Goal: Information Seeking & Learning: Learn about a topic

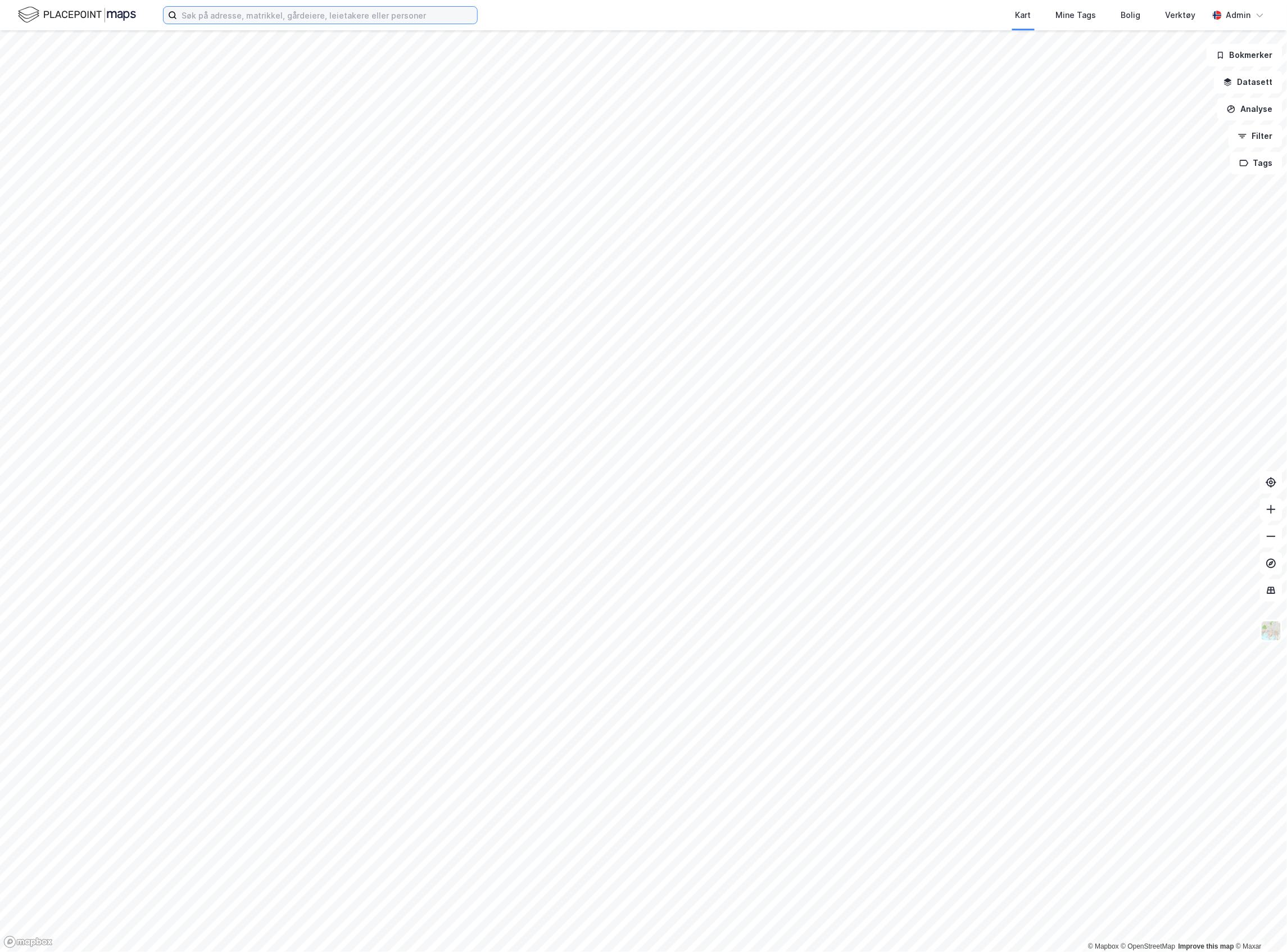
click at [212, 16] on input at bounding box center [327, 15] width 300 height 17
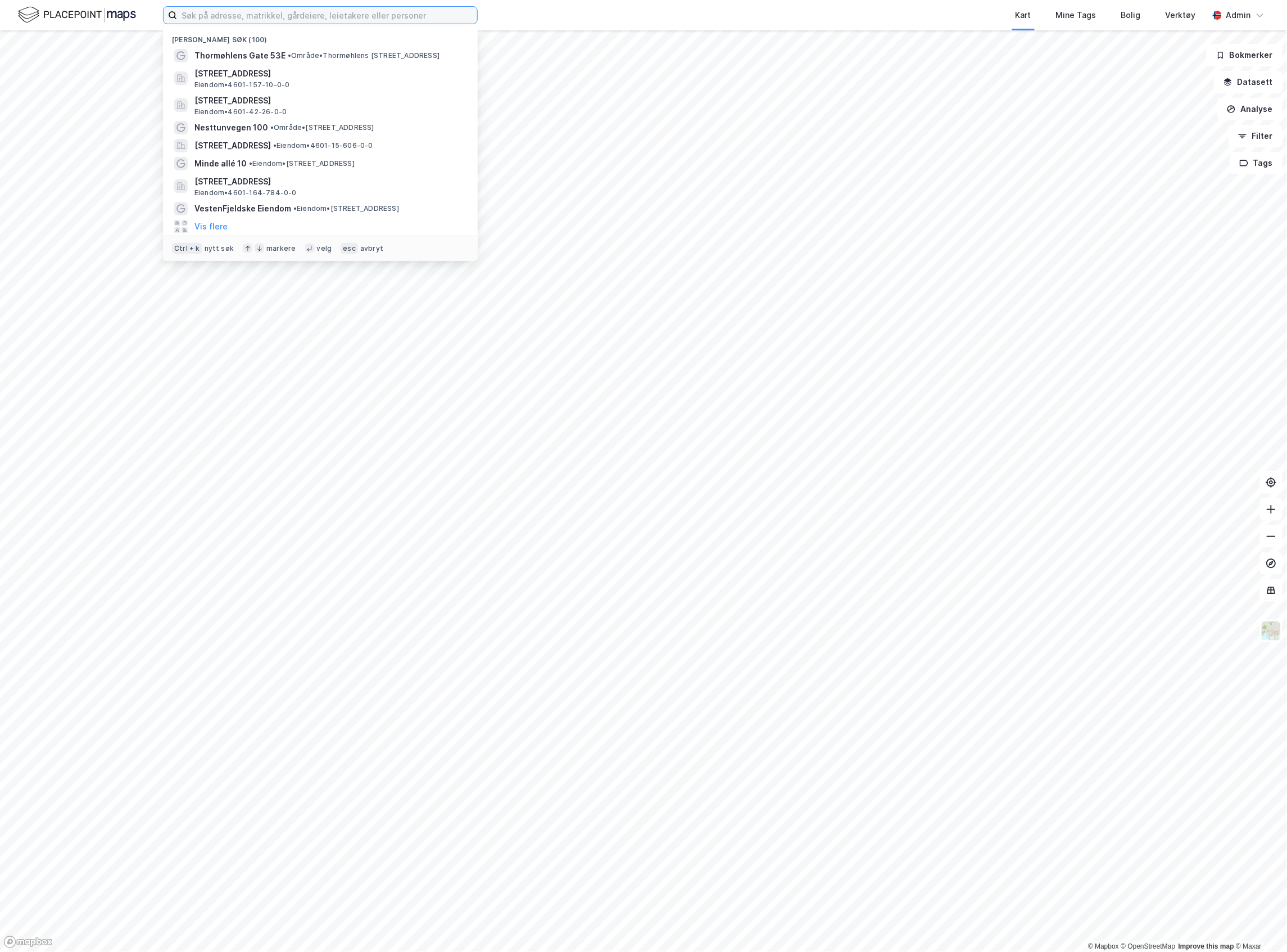
paste input "[GEOGRAPHIC_DATA] 12"
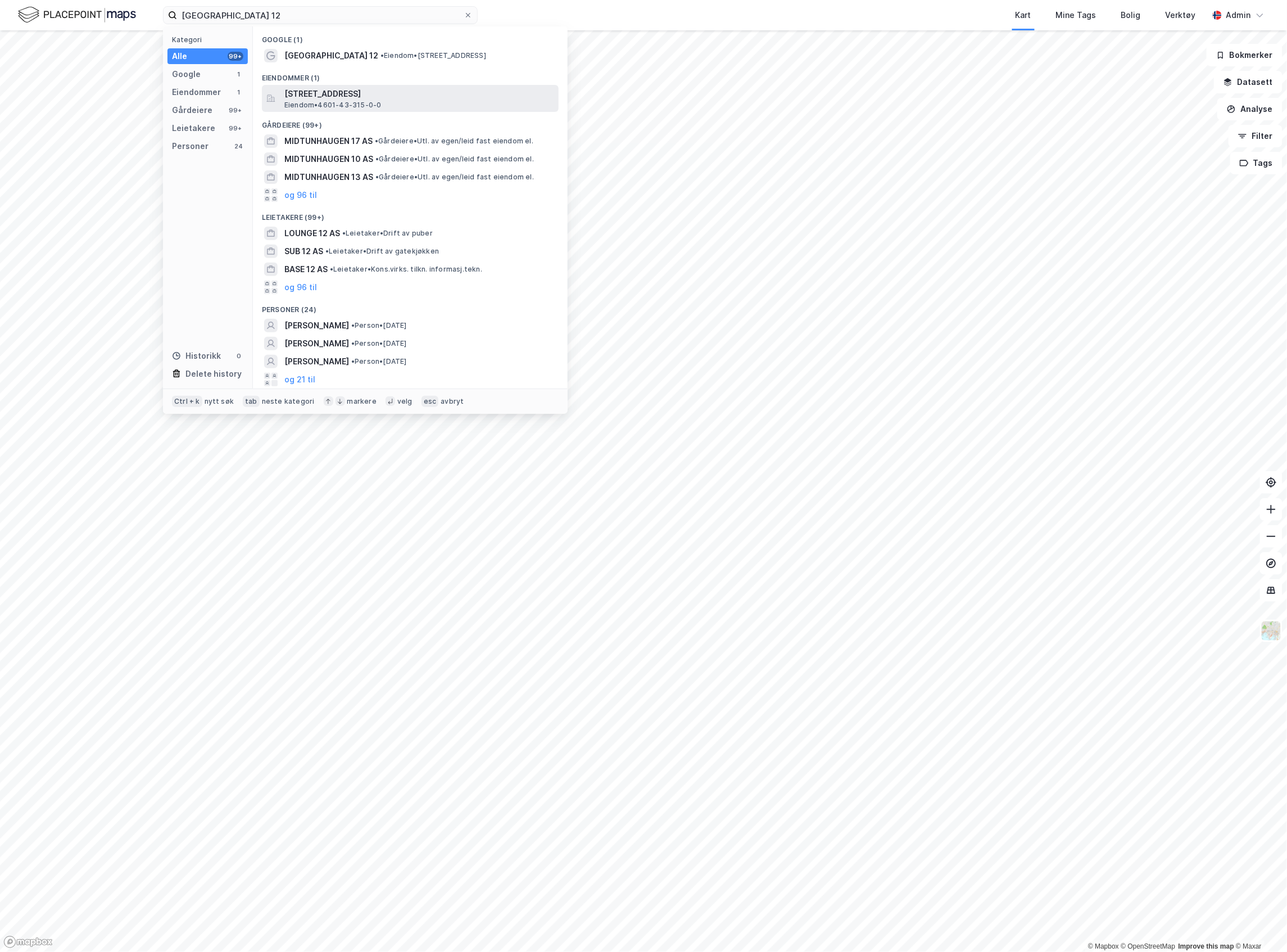
click at [329, 100] on span "[STREET_ADDRESS]" at bounding box center [419, 94] width 270 height 14
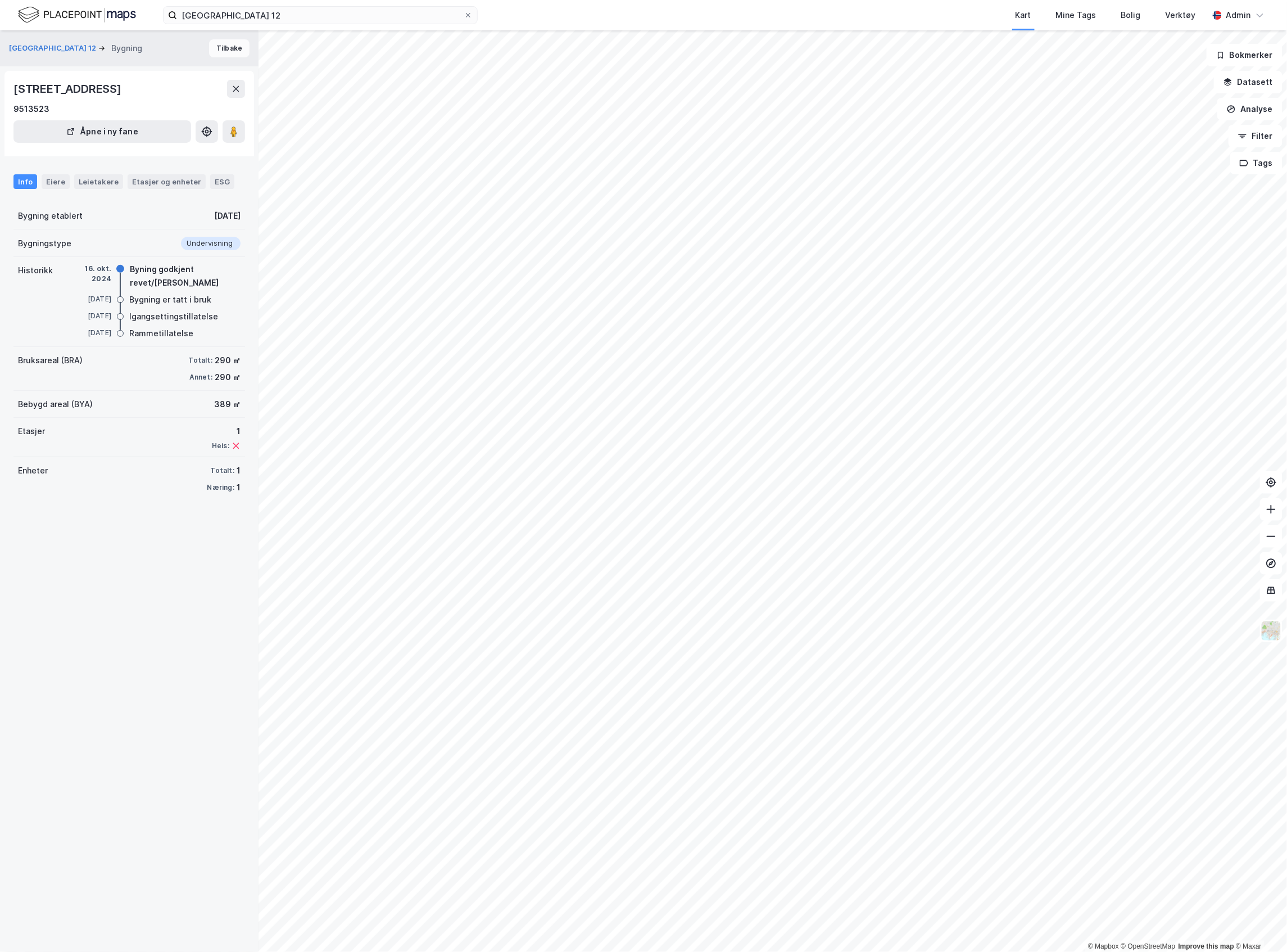
click at [222, 41] on button "Tilbake" at bounding box center [230, 48] width 41 height 18
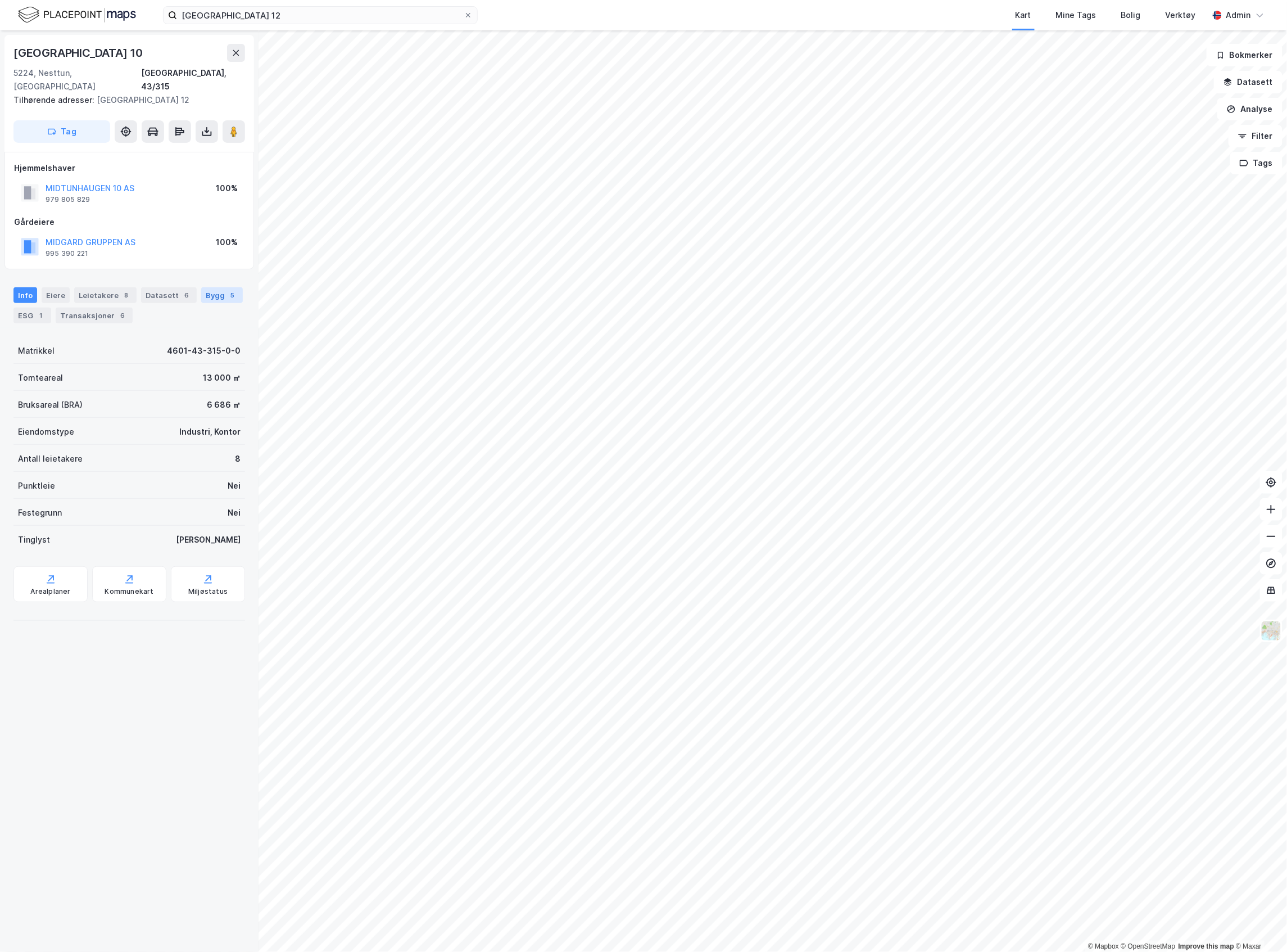
click at [227, 289] on div "5" at bounding box center [232, 295] width 11 height 11
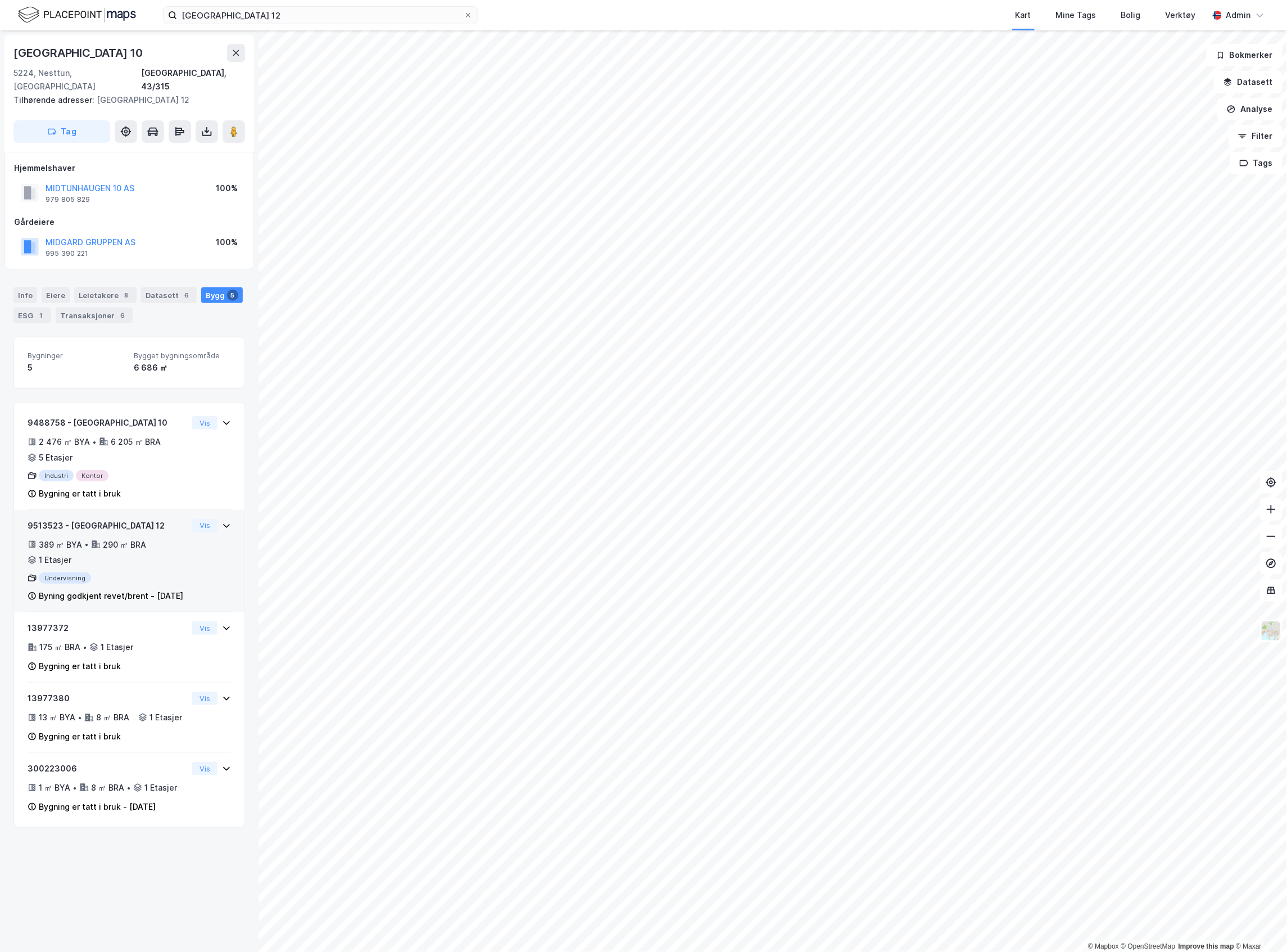
click at [163, 538] on div "389 ㎡ BYA • 290 ㎡ BRA • 1 Etasjer" at bounding box center [108, 553] width 160 height 29
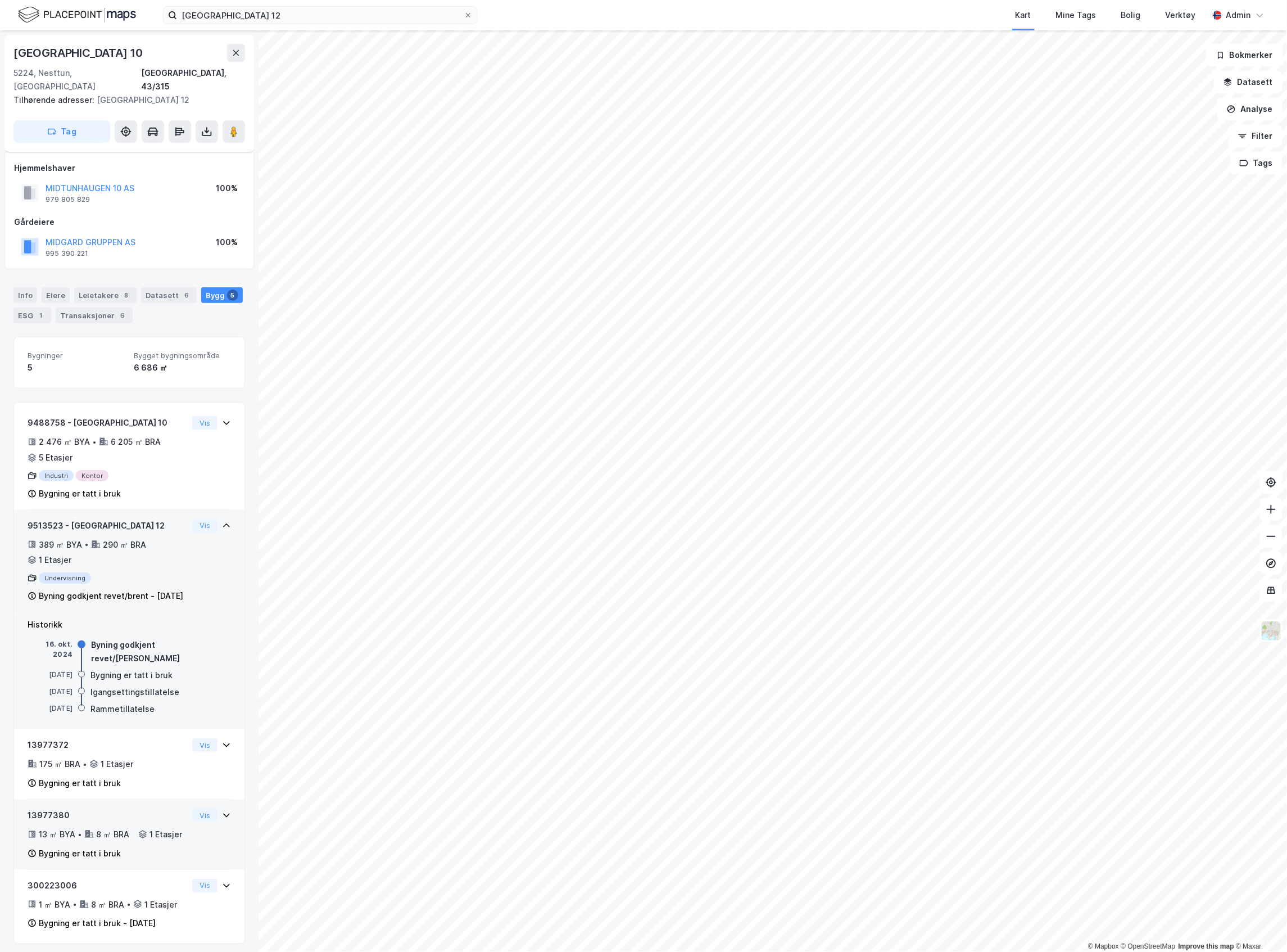
scroll to position [9, 0]
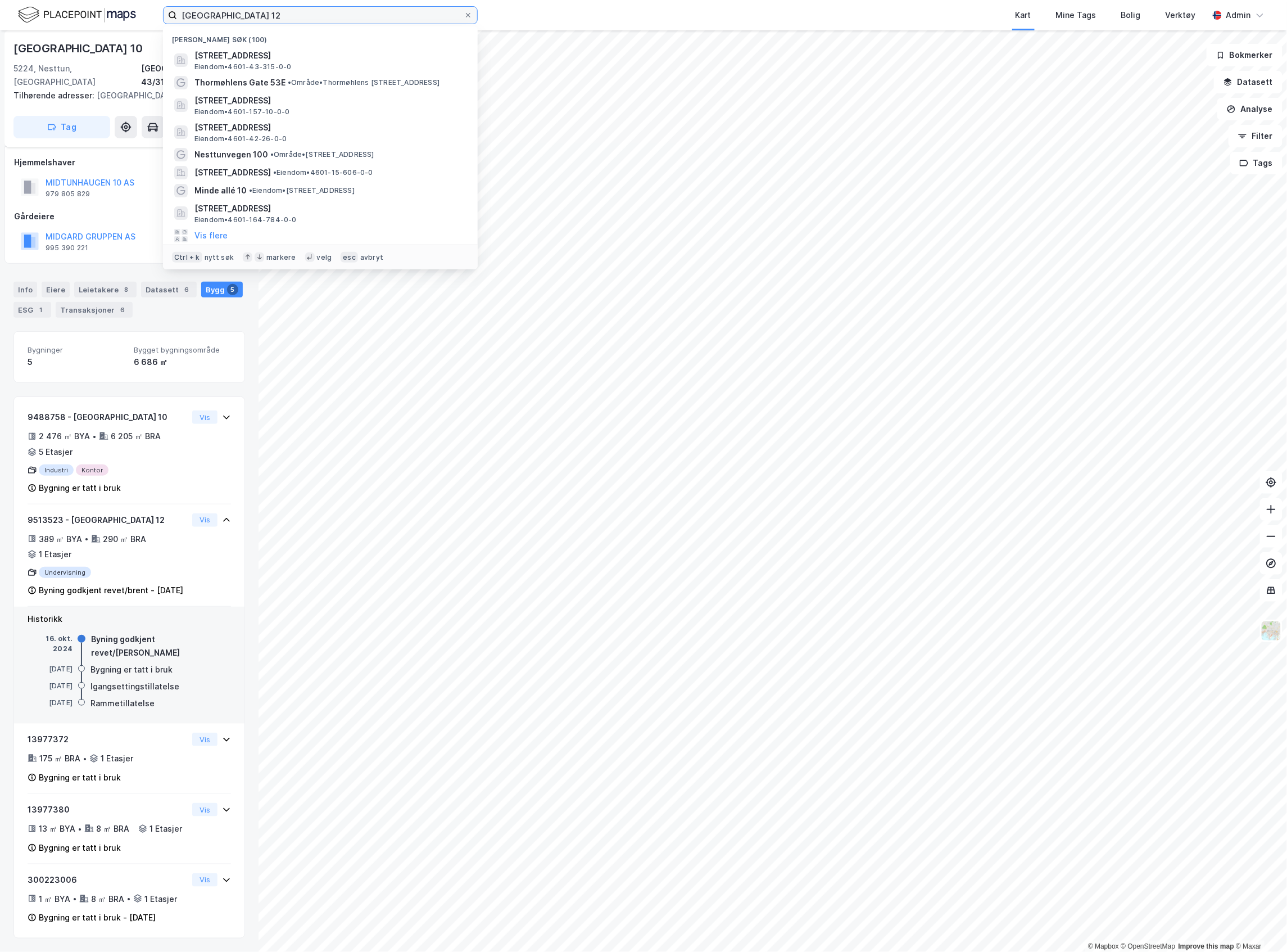
drag, startPoint x: 264, startPoint y: 16, endPoint x: -21, endPoint y: 16, distance: 285.0
click at [0, 16] on html "Midtunhaugen 12 Nylige søk (100) [GEOGRAPHIC_DATA] 12, 5224, [GEOGRAPHIC_DATA],…" at bounding box center [644, 476] width 1287 height 952
paste input "[URL][DOMAIN_NAME]"
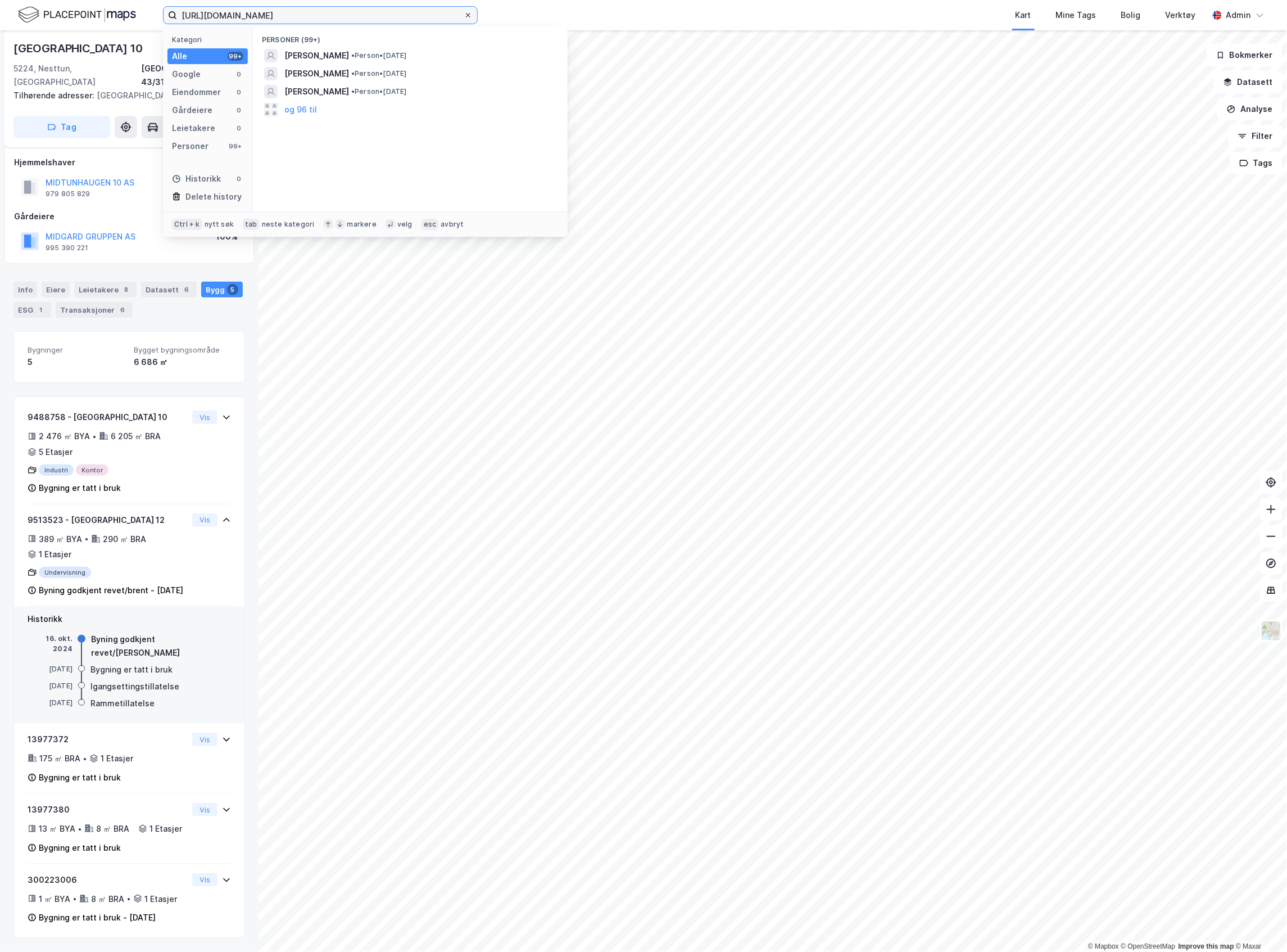
type input "[URL][DOMAIN_NAME]"
click at [468, 12] on icon at bounding box center [468, 15] width 7 height 7
click at [464, 12] on input "[URL][DOMAIN_NAME]" at bounding box center [321, 15] width 286 height 17
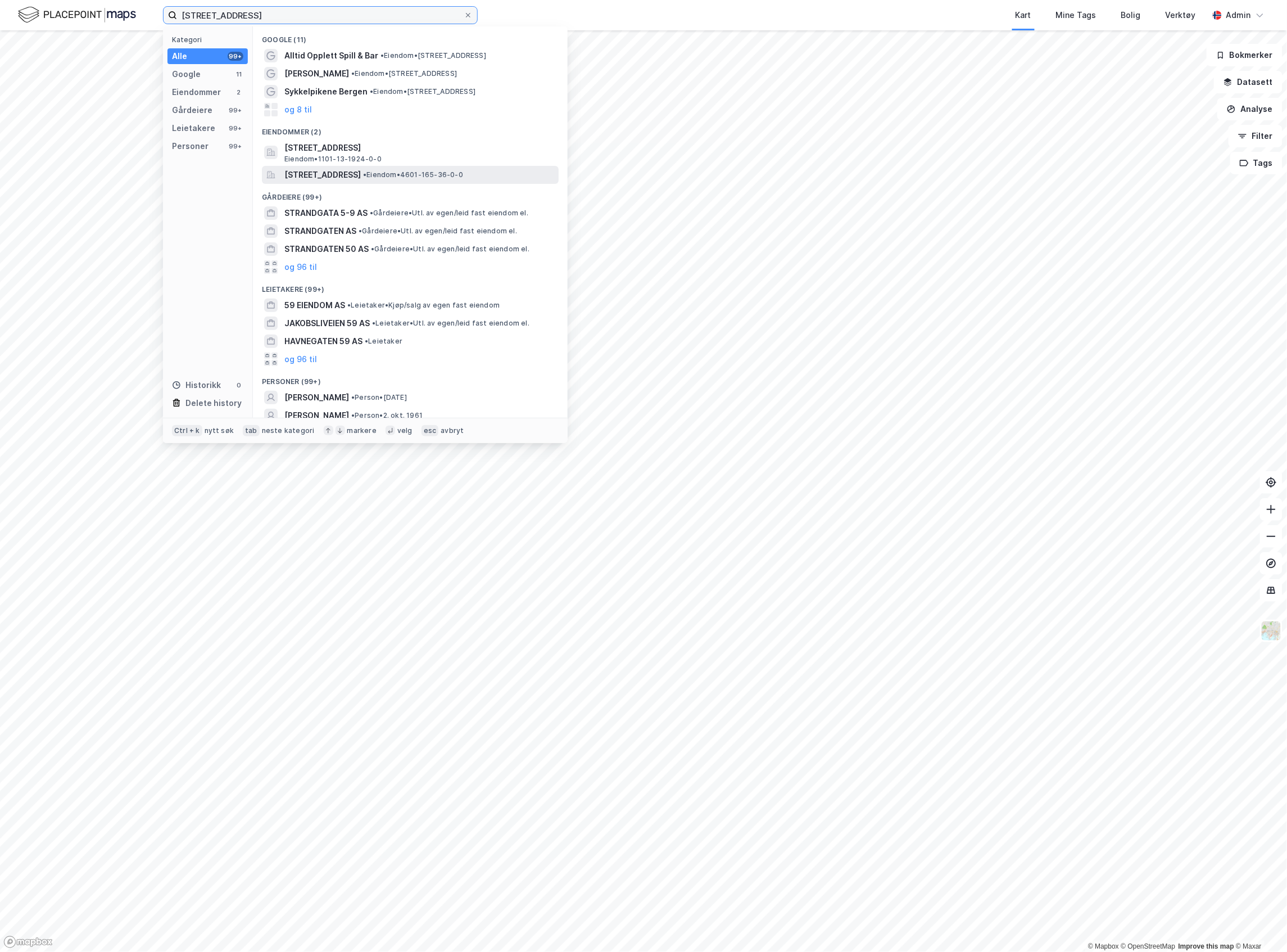
type input "[STREET_ADDRESS]"
click at [361, 177] on span "[STREET_ADDRESS]" at bounding box center [322, 175] width 76 height 14
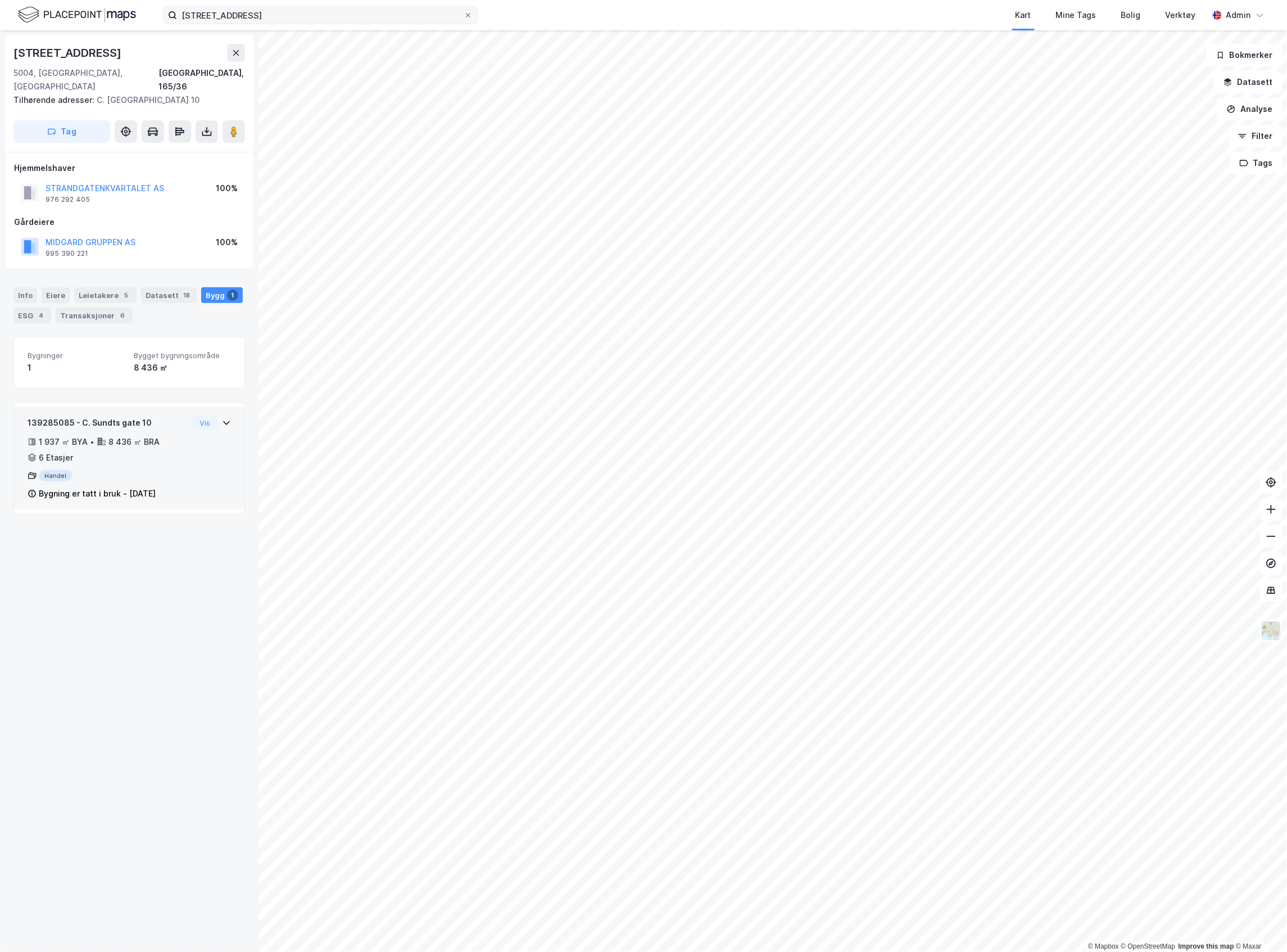
click at [192, 430] on div "139285085 - C. Sundts gate 10 1 937 ㎡ BYA • 8 436 ㎡ BRA • 6 Etasjer Handel Bygn…" at bounding box center [129, 463] width 204 height 93
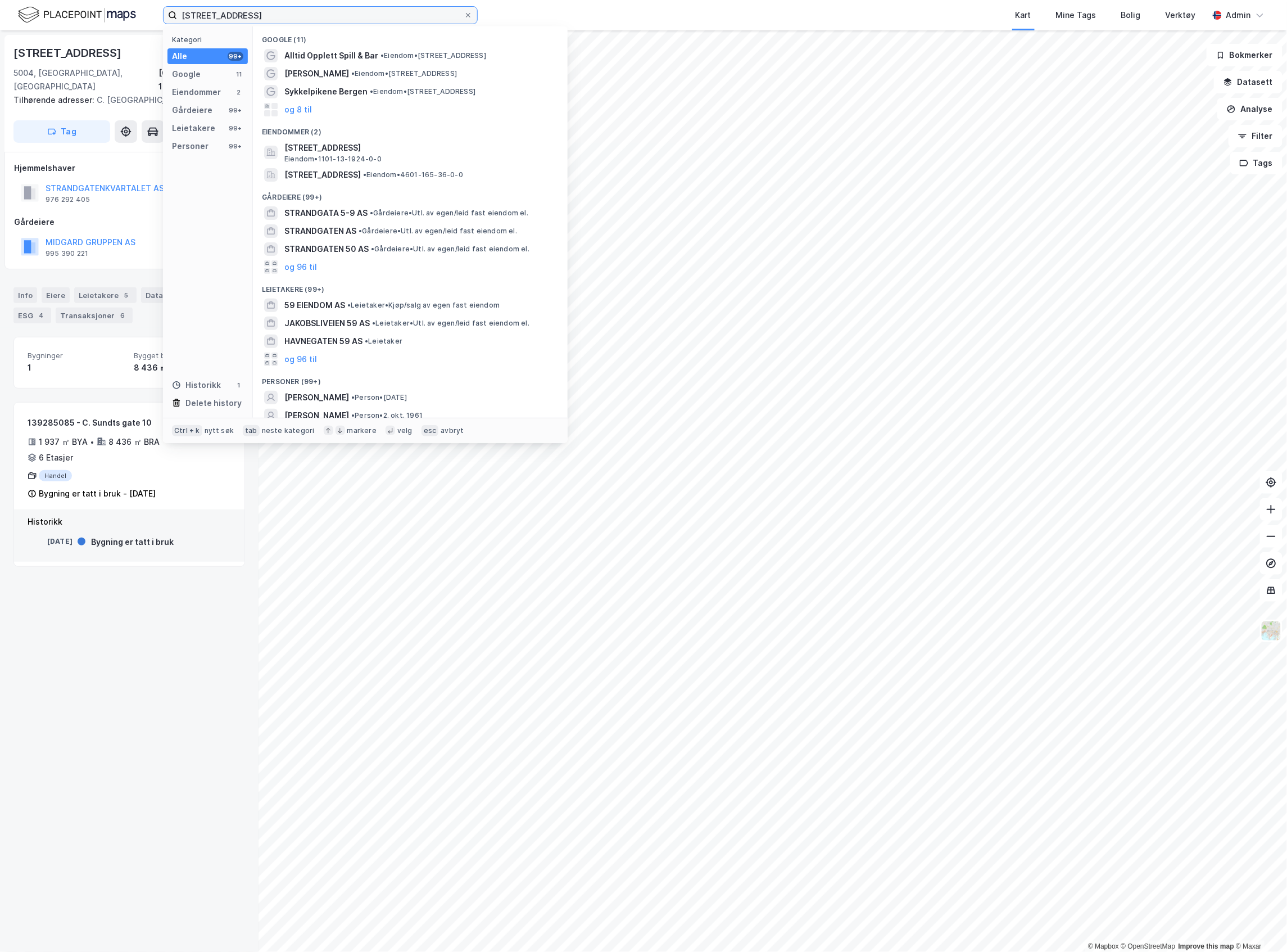
drag, startPoint x: 333, startPoint y: 19, endPoint x: -49, endPoint y: -14, distance: 383.4
click at [0, 0] on html "strandgaten 59 Kategori Alle 99+ Google 11 Eiendommer 2 Gårdeiere 99+ Leietaker…" at bounding box center [644, 476] width 1287 height 952
